Goal: Task Accomplishment & Management: Manage account settings

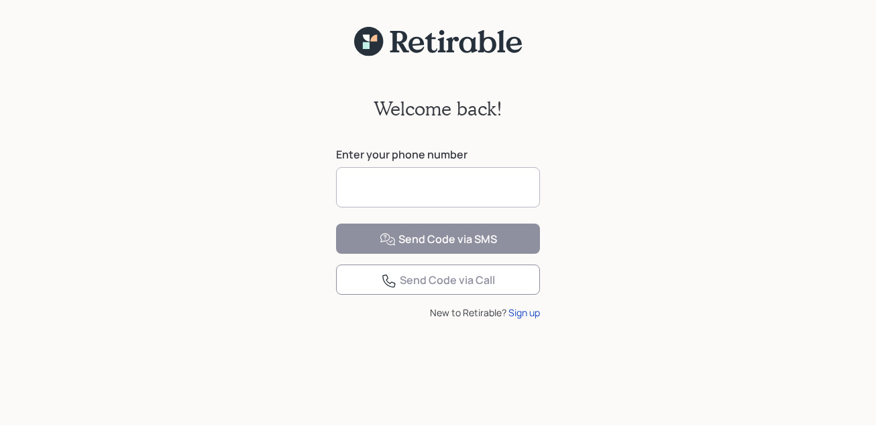
click at [370, 182] on input at bounding box center [438, 187] width 204 height 40
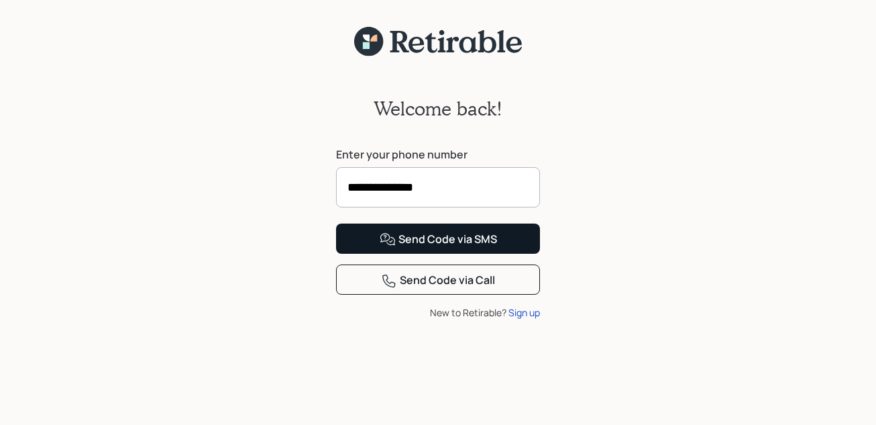
type input "**********"
click at [432, 247] on div "Send Code via SMS" at bounding box center [438, 239] width 117 height 16
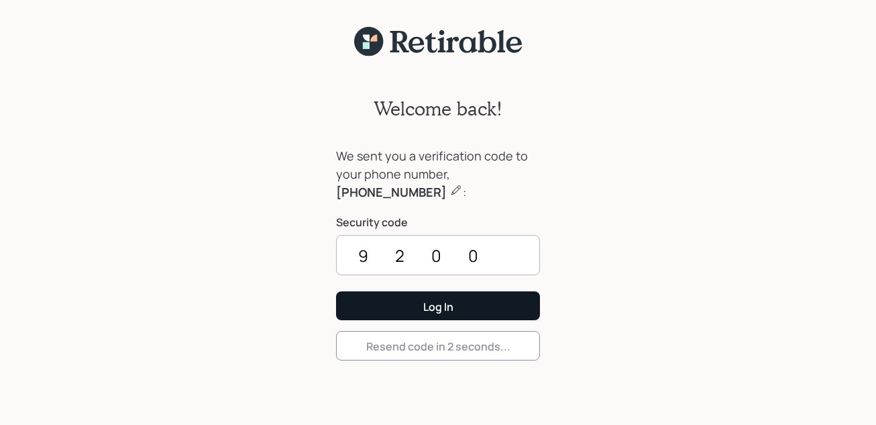
type input "9200"
click at [433, 305] on div "Log In" at bounding box center [438, 306] width 30 height 15
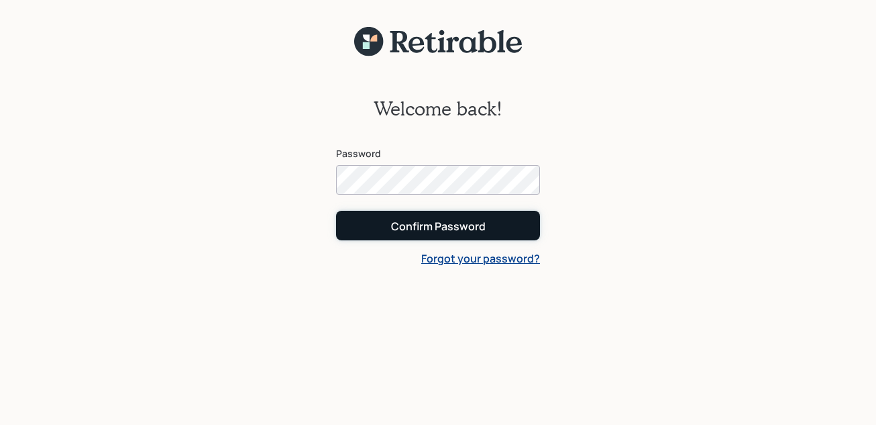
click at [425, 224] on div "Confirm Password" at bounding box center [438, 226] width 95 height 15
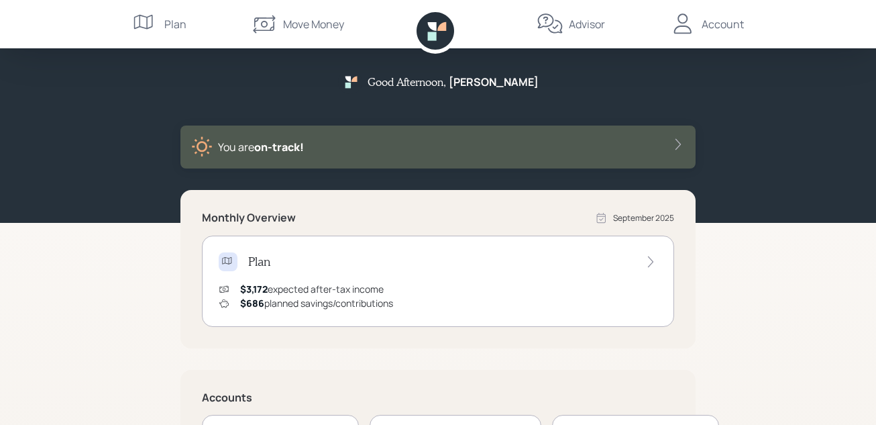
drag, startPoint x: 757, startPoint y: 280, endPoint x: 718, endPoint y: 312, distance: 51.0
click at [718, 312] on div "Good Afternoon , [PERSON_NAME] You are on‑track! Monthly Overview [DATE] Plan $…" at bounding box center [438, 337] width 876 height 675
click at [757, 279] on div "Good Afternoon , [PERSON_NAME] You are on‑track! Monthly Overview [DATE] Plan $…" at bounding box center [438, 337] width 876 height 675
click at [275, 288] on div "$3,172 expected after-tax income" at bounding box center [312, 289] width 144 height 14
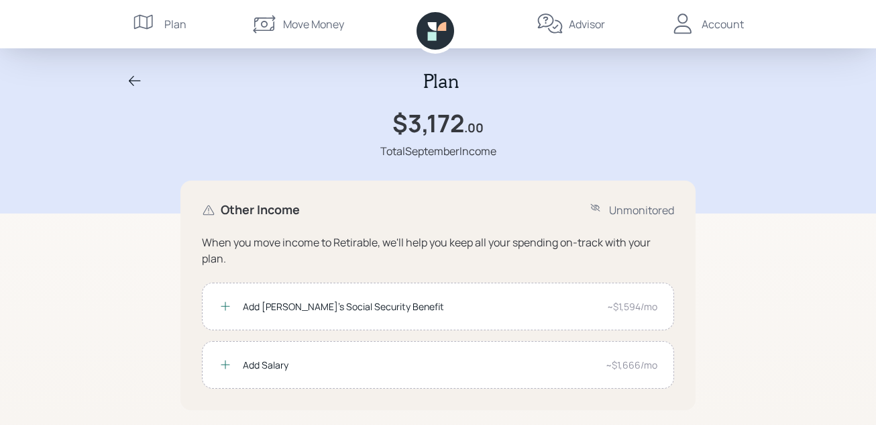
click at [177, 24] on div "Plan" at bounding box center [175, 24] width 22 height 16
click at [129, 78] on icon at bounding box center [135, 81] width 16 height 16
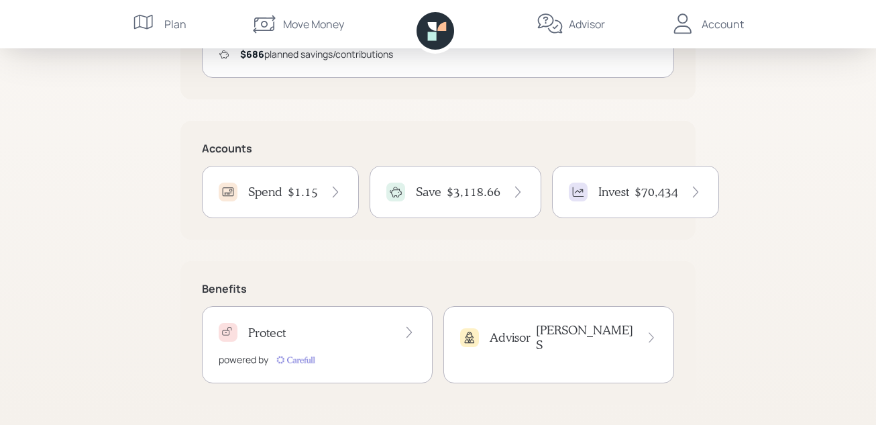
scroll to position [250, 0]
click at [647, 186] on h4 "$70,434" at bounding box center [656, 190] width 44 height 15
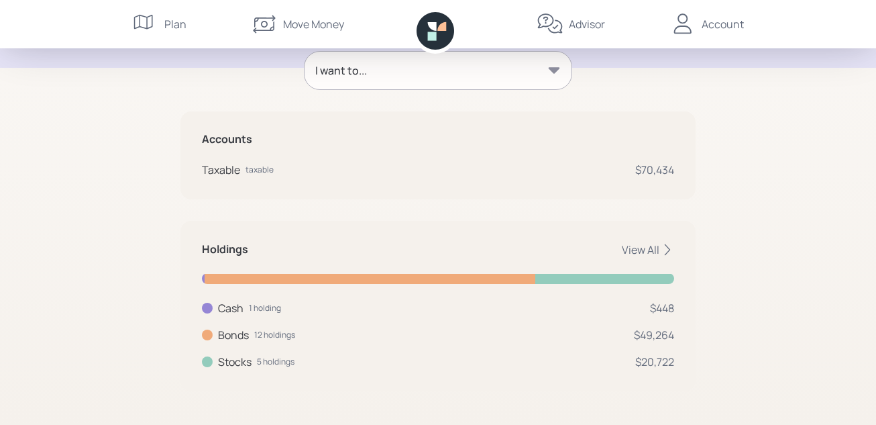
scroll to position [198, 0]
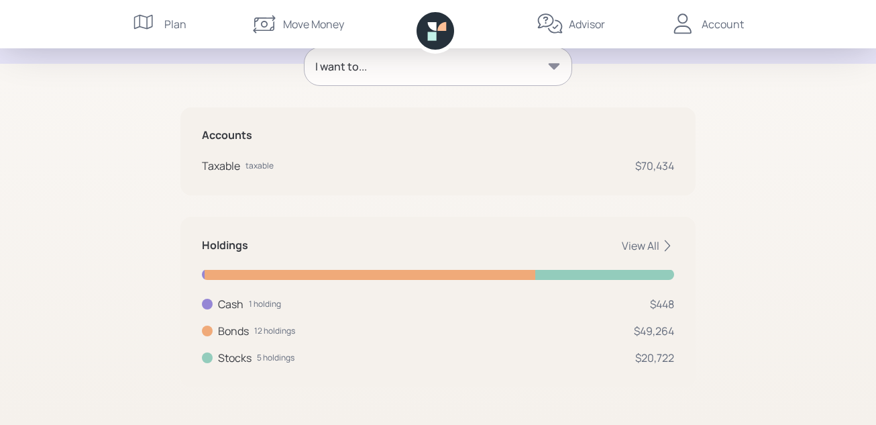
click at [829, 303] on div "Invest $70,433 .72 Invested Provides retirement income according to your plan f…" at bounding box center [438, 113] width 876 height 622
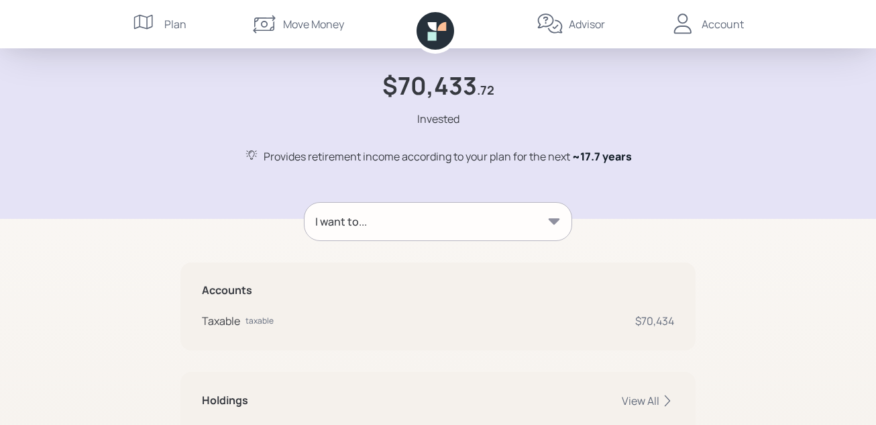
scroll to position [0, 0]
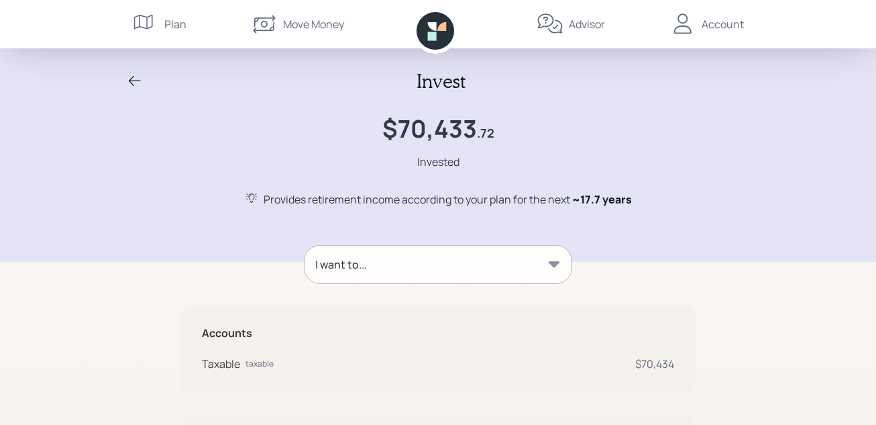
click at [711, 25] on div "Account" at bounding box center [723, 24] width 42 height 16
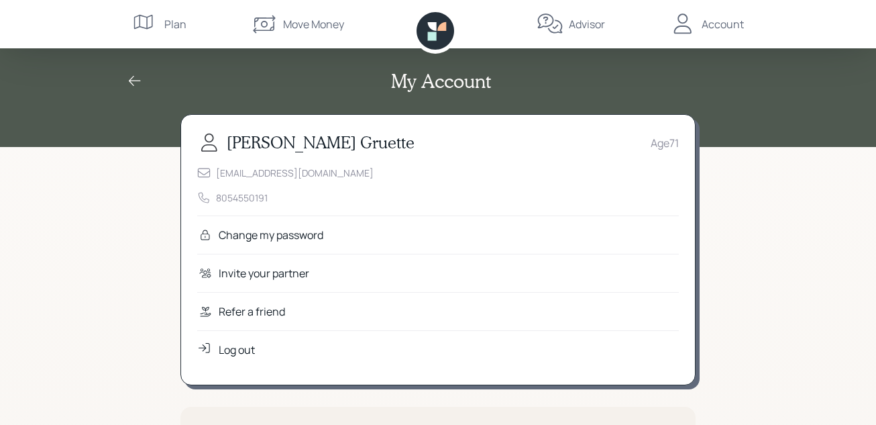
click at [172, 19] on div "Plan" at bounding box center [175, 24] width 22 height 16
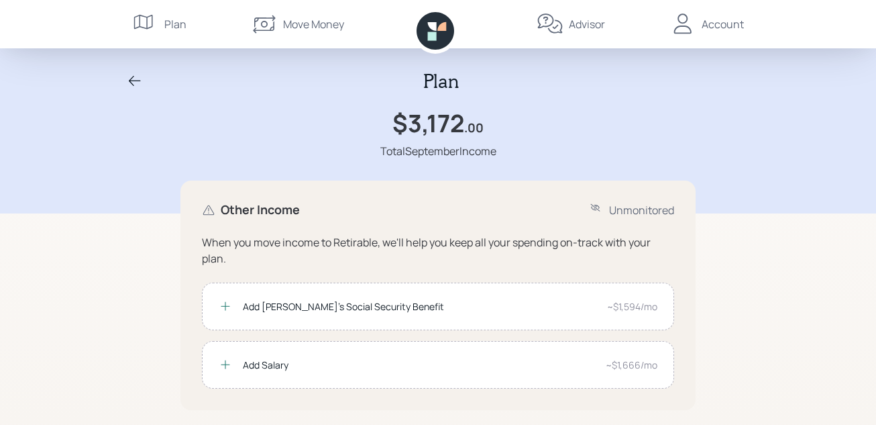
click at [135, 81] on icon at bounding box center [135, 81] width 16 height 16
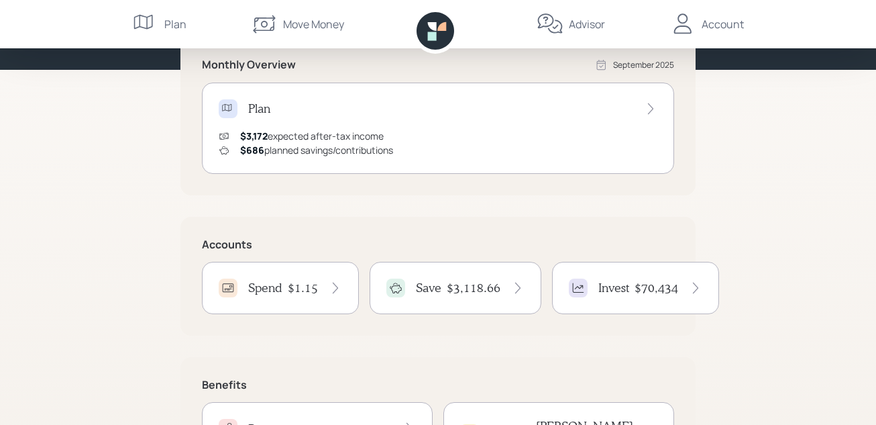
scroll to position [161, 0]
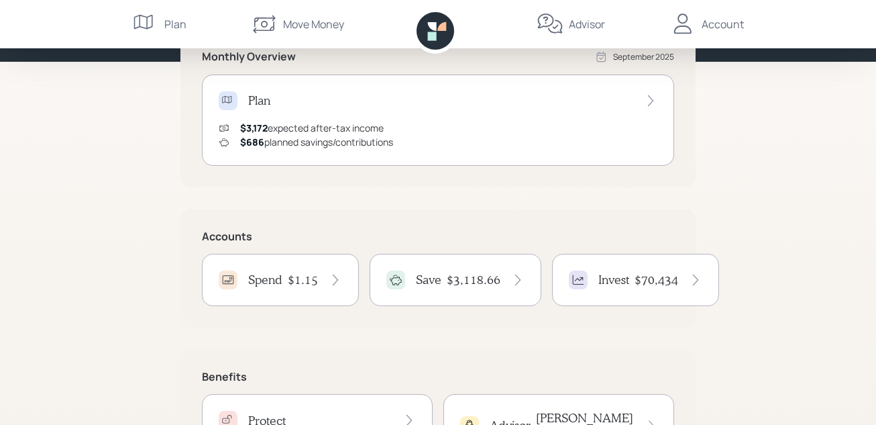
click at [233, 101] on icon at bounding box center [227, 100] width 13 height 13
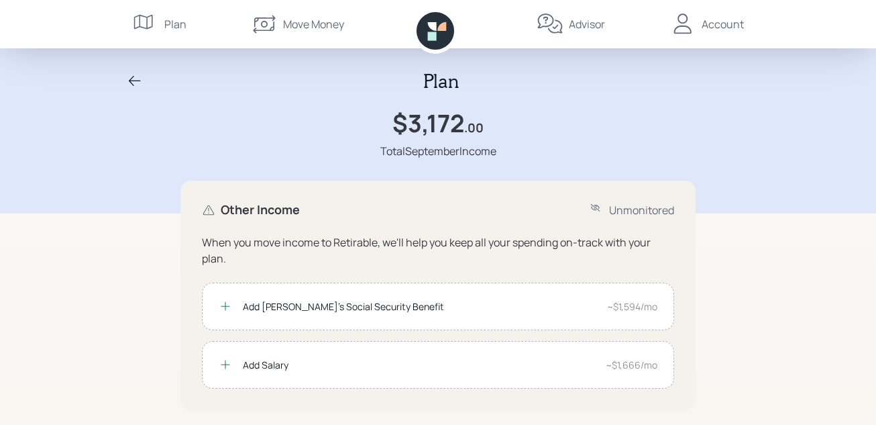
click at [153, 21] on icon at bounding box center [145, 24] width 27 height 27
click at [135, 78] on icon at bounding box center [135, 81] width 16 height 16
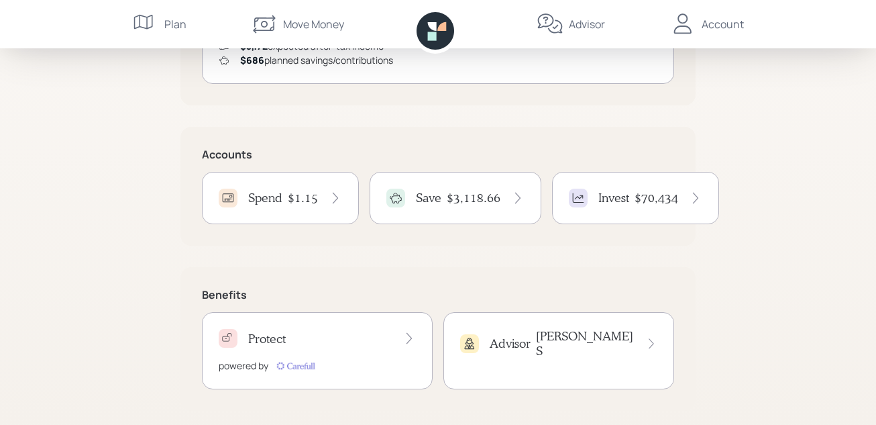
scroll to position [250, 0]
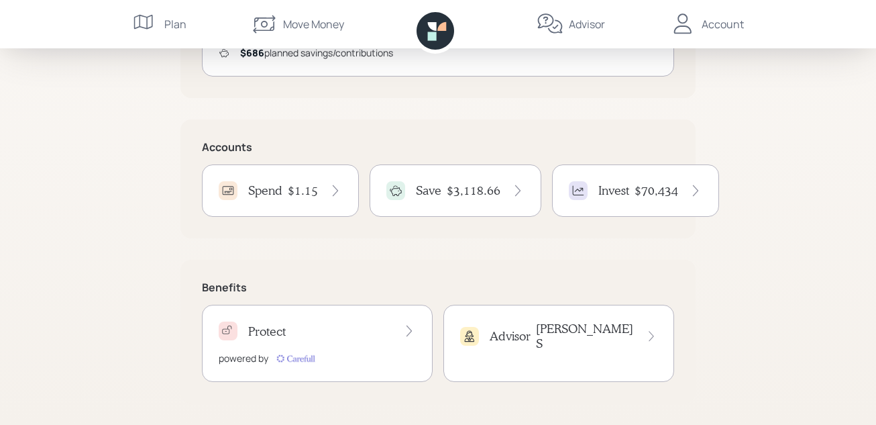
click at [337, 190] on icon at bounding box center [335, 190] width 13 height 13
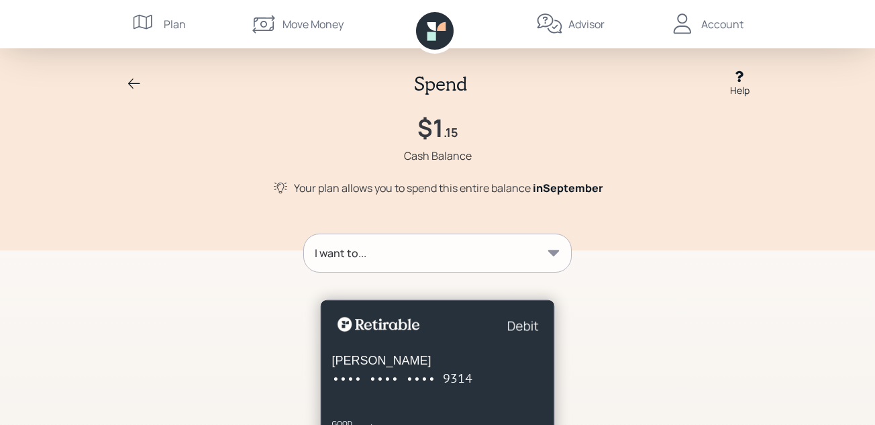
click at [556, 254] on icon at bounding box center [553, 252] width 11 height 6
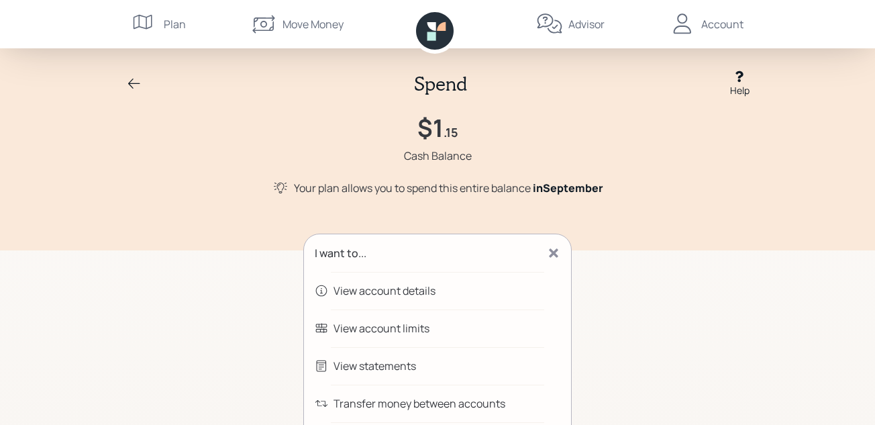
click at [364, 294] on div "View account details" at bounding box center [384, 290] width 102 height 16
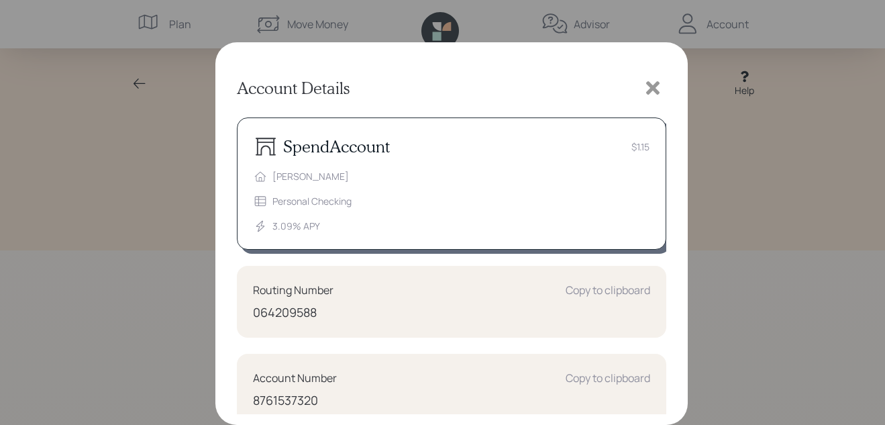
click at [651, 87] on icon at bounding box center [652, 87] width 13 height 13
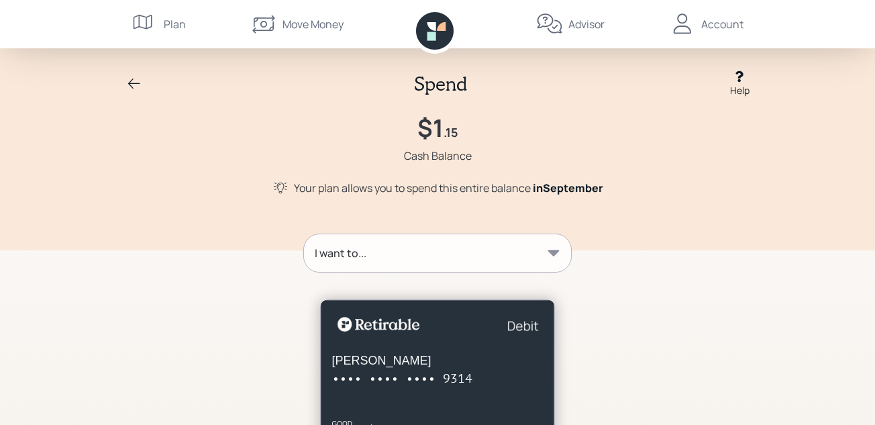
click at [555, 251] on icon at bounding box center [553, 252] width 11 height 6
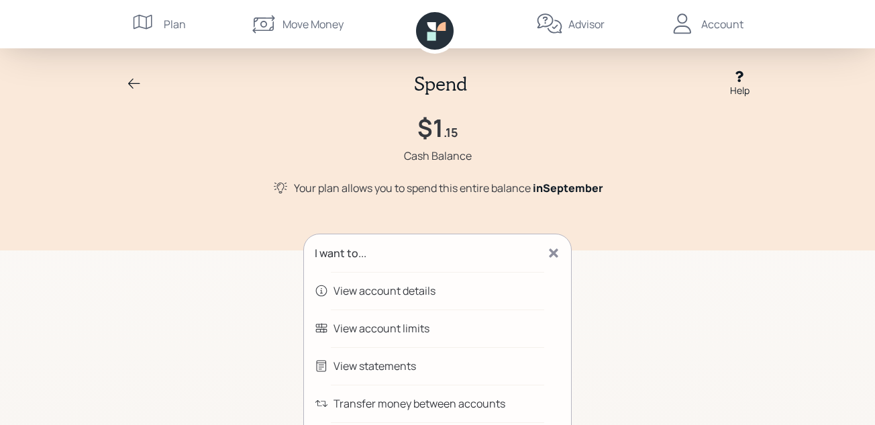
click at [133, 82] on icon at bounding box center [134, 84] width 16 height 16
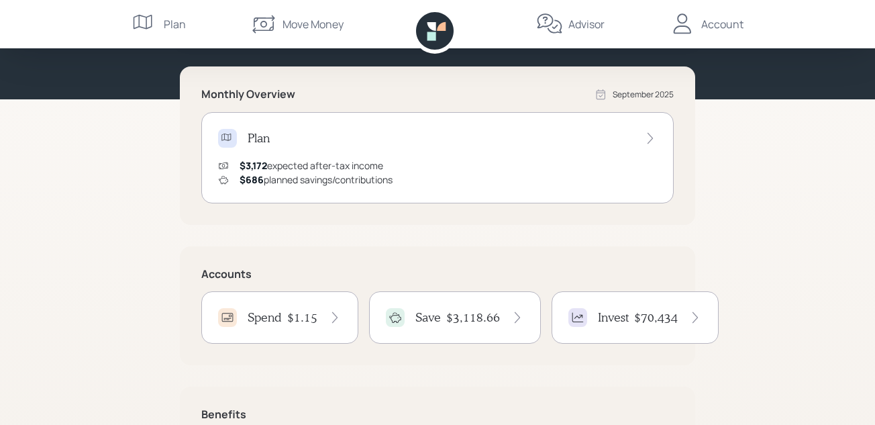
scroll to position [109, 0]
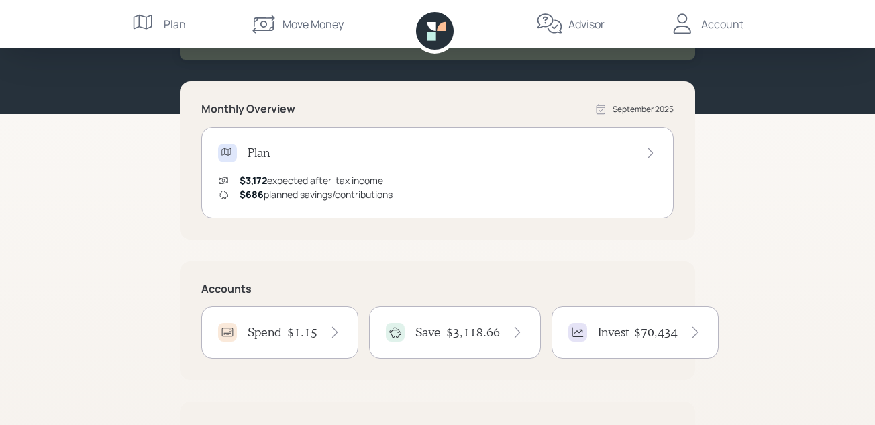
click at [871, 182] on div "Good Afternoon , [PERSON_NAME] You are on‑track! Monthly Overview [DATE] Plan $…" at bounding box center [437, 228] width 875 height 675
click at [688, 328] on icon at bounding box center [694, 331] width 13 height 13
